Goal: Transaction & Acquisition: Purchase product/service

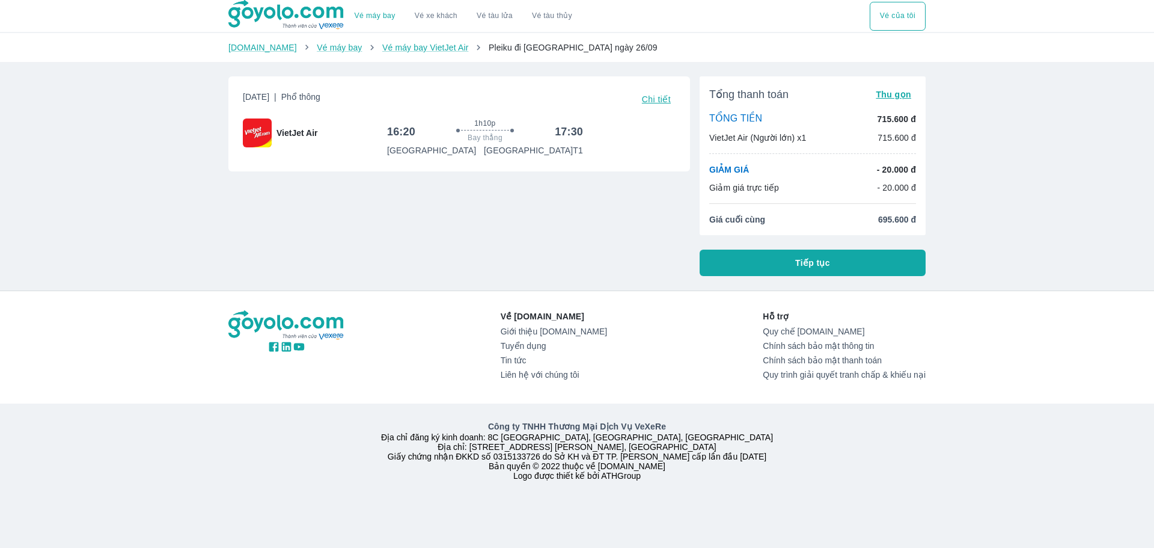
click at [844, 269] on button "Tiếp tục" at bounding box center [813, 262] width 226 height 26
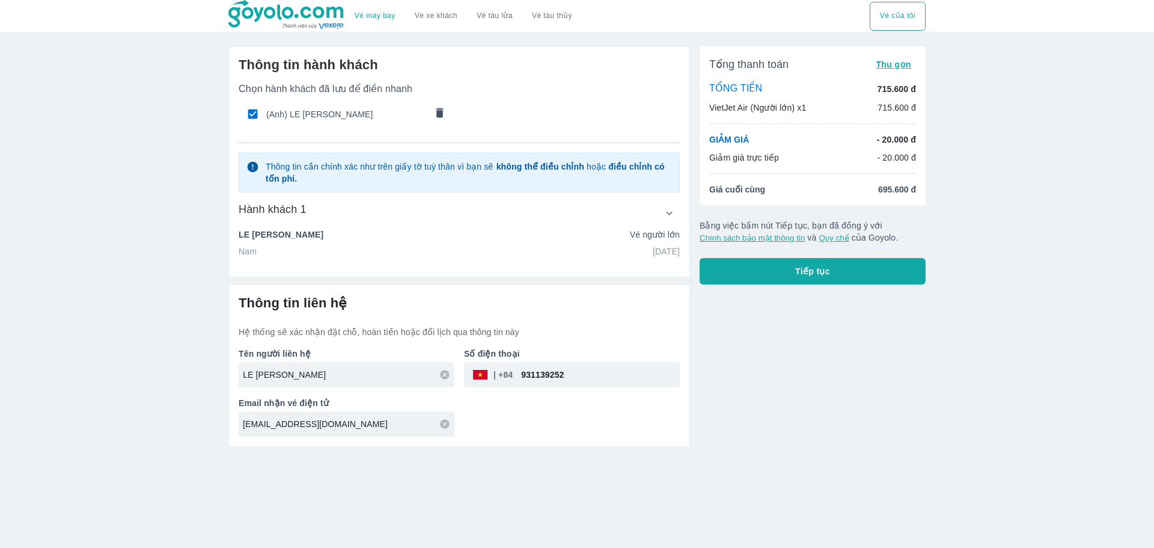
click at [801, 275] on span "Tiếp tục" at bounding box center [812, 271] width 35 height 12
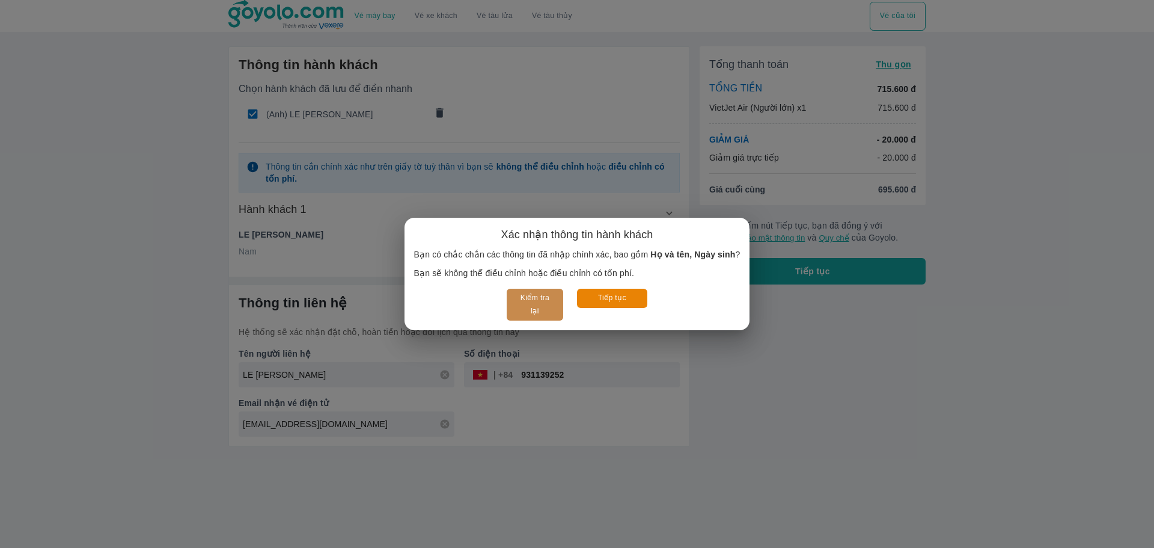
click at [534, 302] on button "Kiểm tra lại" at bounding box center [535, 305] width 56 height 32
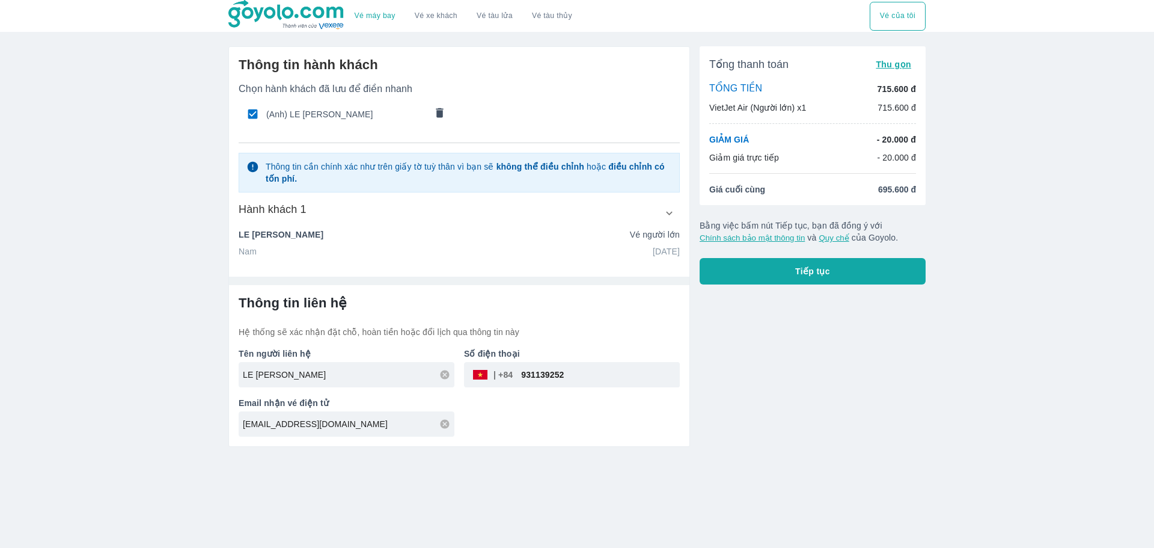
click at [820, 272] on span "Tiếp tục" at bounding box center [812, 271] width 35 height 12
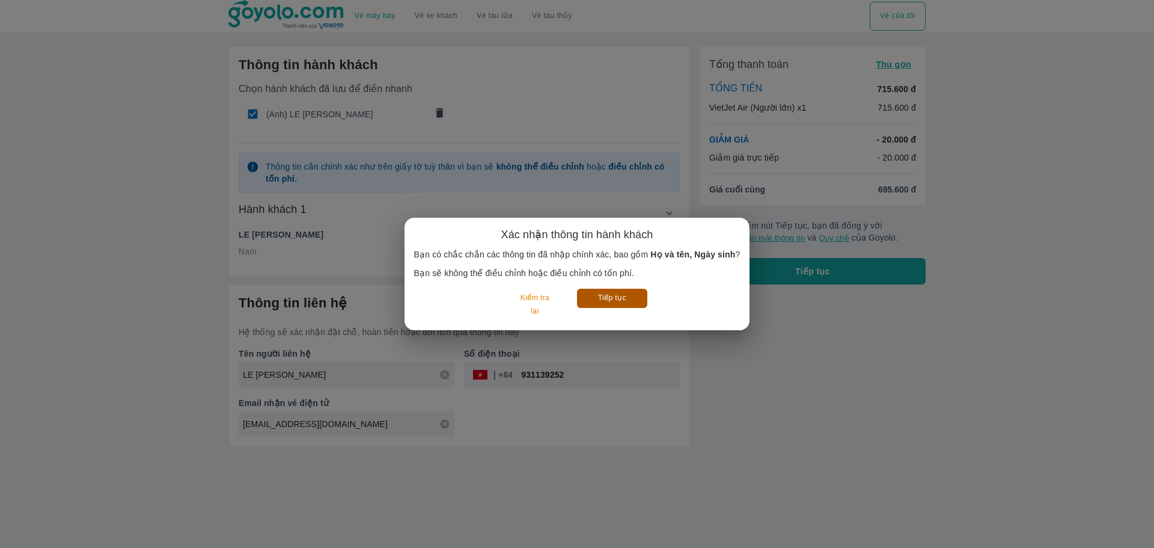
click at [612, 292] on button "Tiếp tục" at bounding box center [612, 298] width 70 height 19
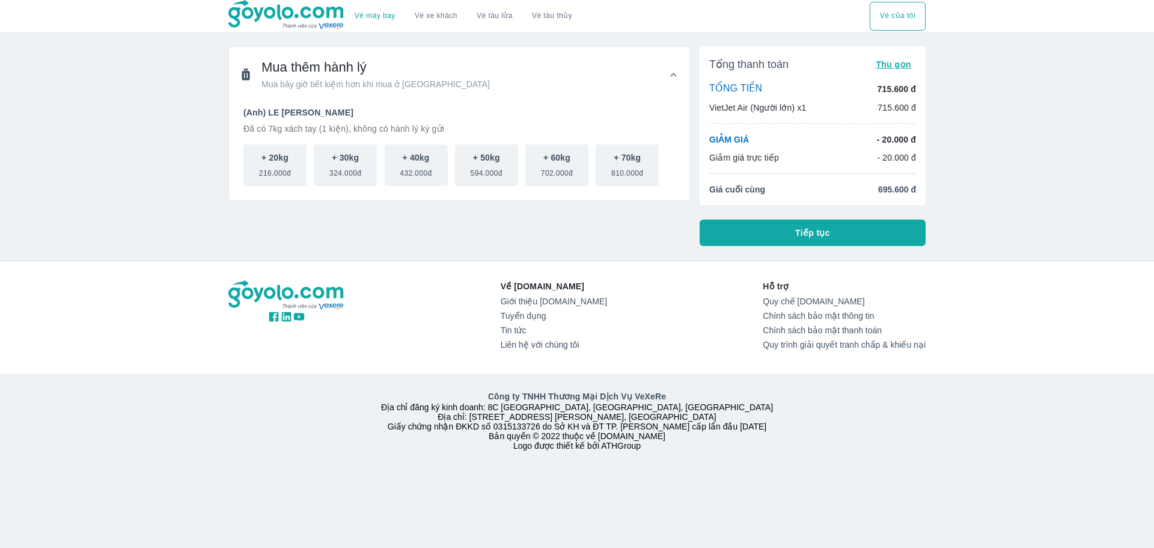
click at [814, 234] on span "Tiếp tục" at bounding box center [812, 233] width 35 height 12
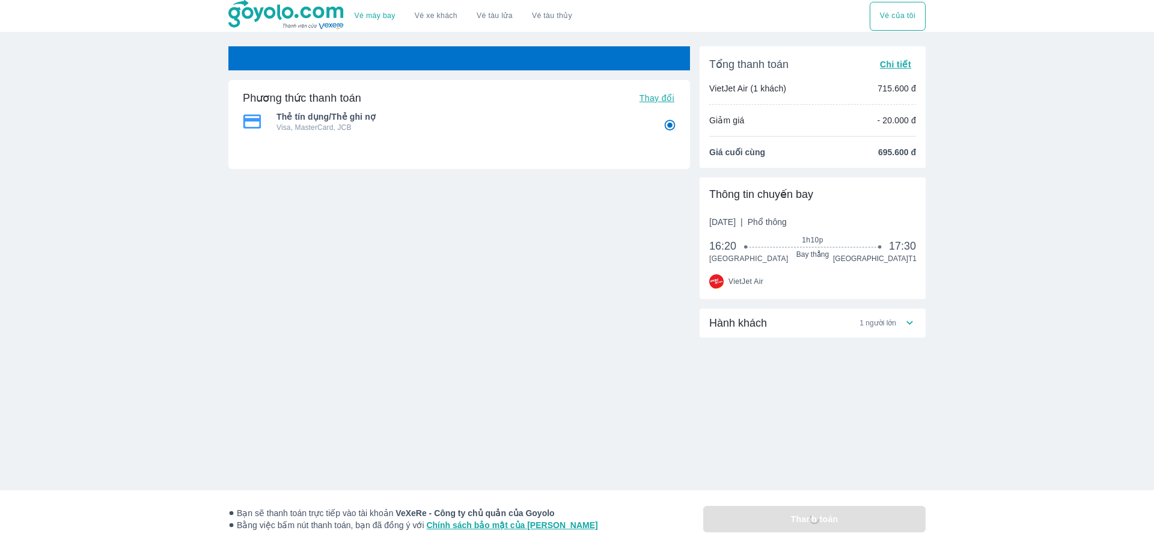
radio input "false"
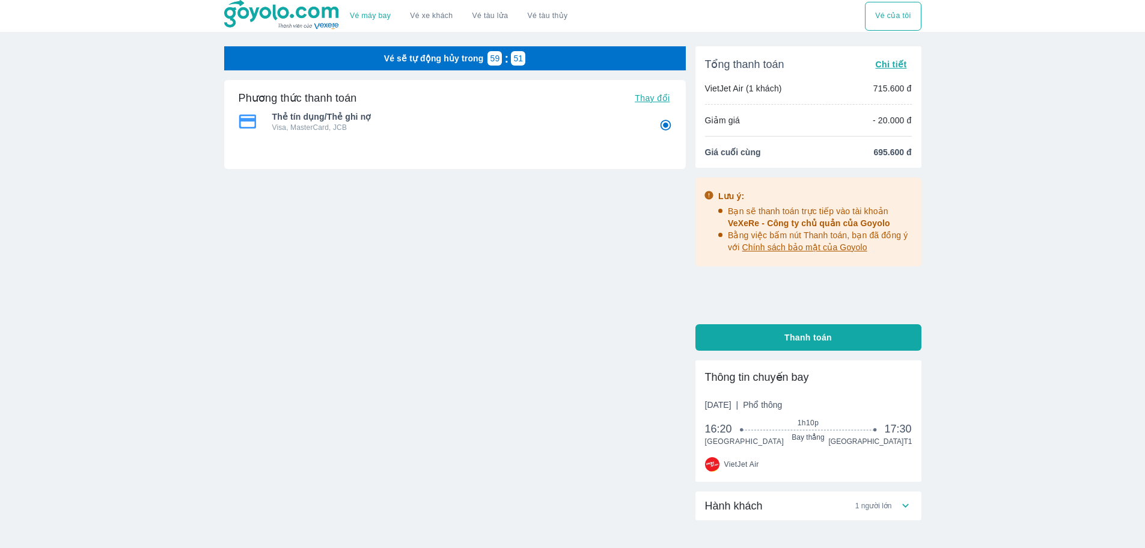
drag, startPoint x: 796, startPoint y: 332, endPoint x: 817, endPoint y: 322, distance: 23.7
click at [796, 332] on span "Thanh toán" at bounding box center [807, 337] width 47 height 12
radio input "false"
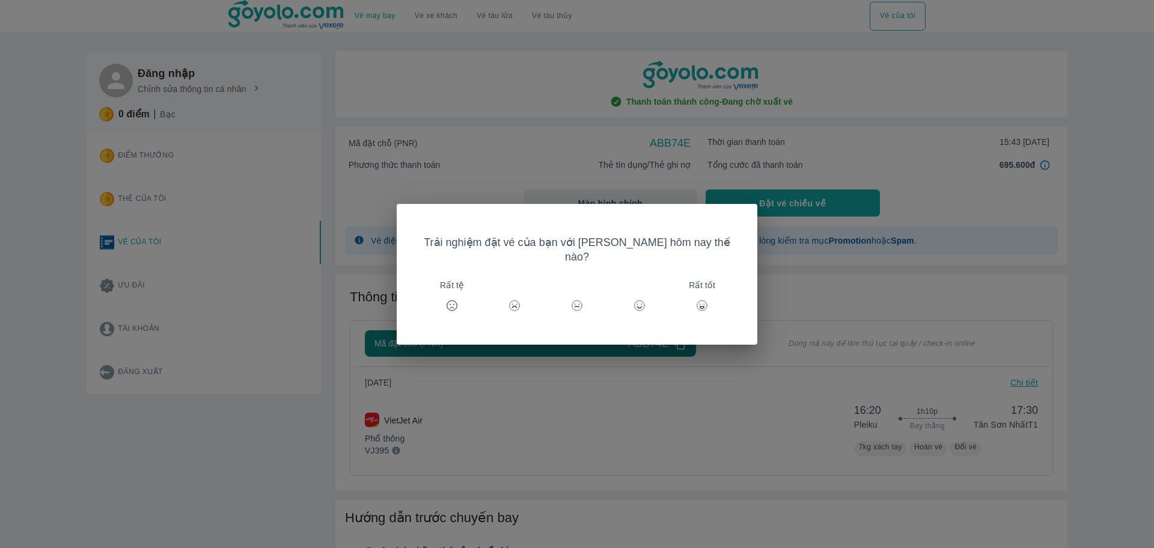
click at [799, 291] on div "Trải nghiệm đặt vé của bạn với Goyolo hôm nay thế nào? Rất tệ Rất tốt" at bounding box center [577, 274] width 1154 height 548
